Goal: Information Seeking & Learning: Learn about a topic

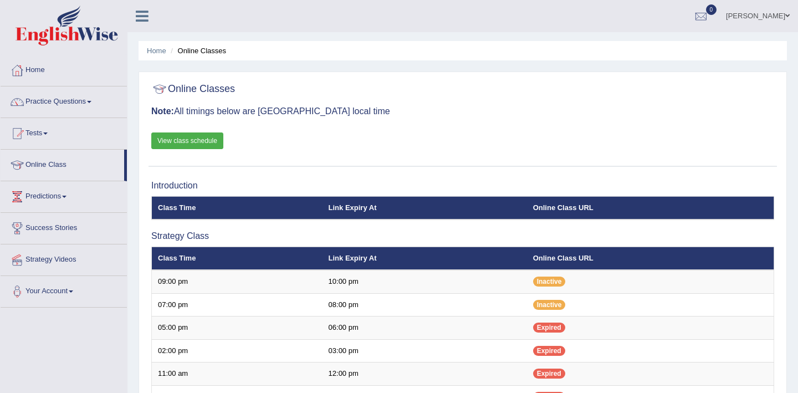
scroll to position [4, 0]
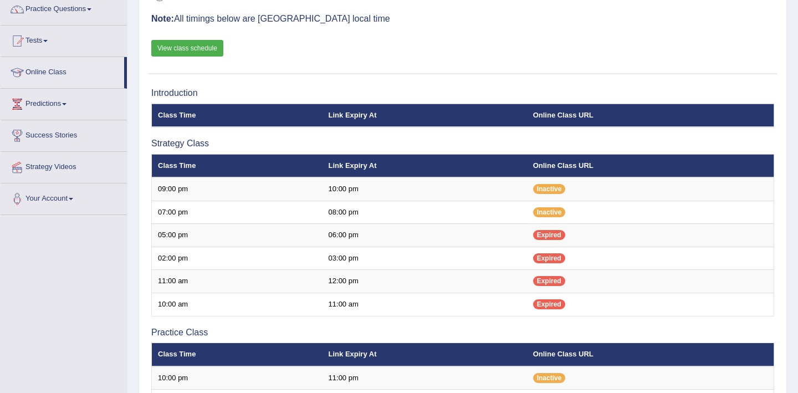
scroll to position [96, 0]
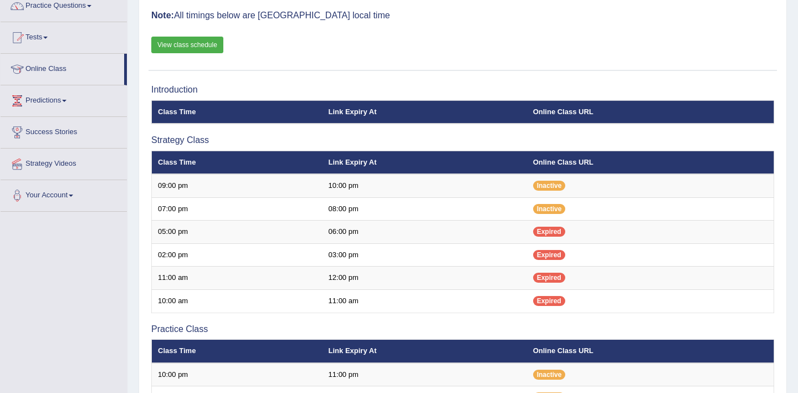
scroll to position [96, 0]
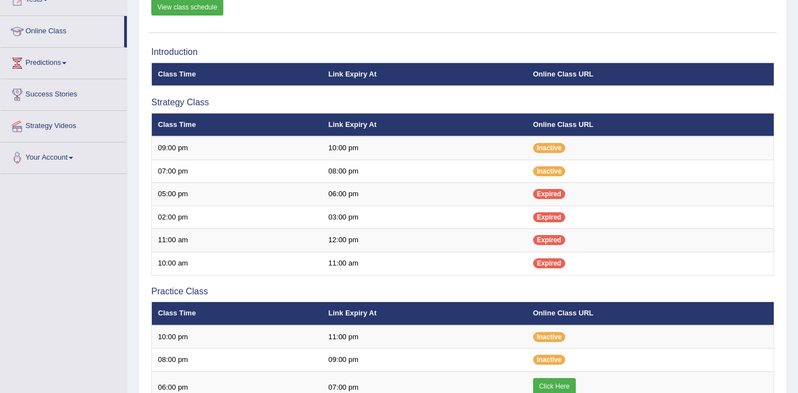
scroll to position [30, 0]
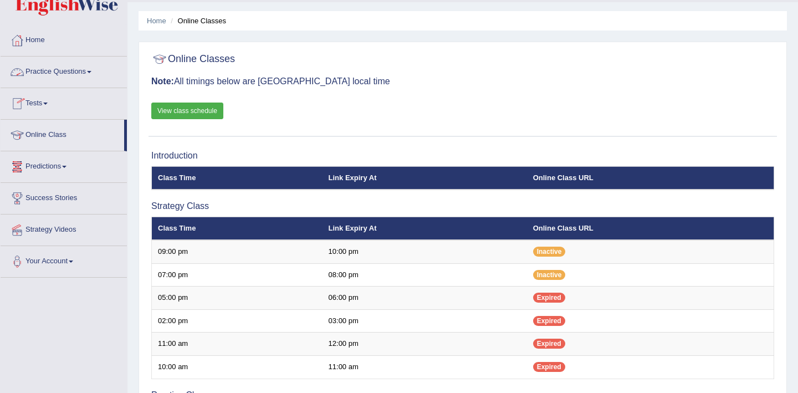
click at [45, 135] on link "Online Class" at bounding box center [63, 134] width 124 height 28
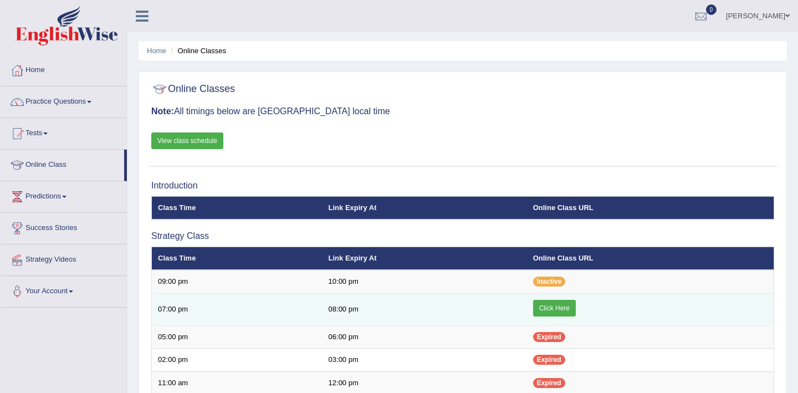
click at [544, 309] on link "Click Here" at bounding box center [554, 308] width 43 height 17
